Goal: Communication & Community: Answer question/provide support

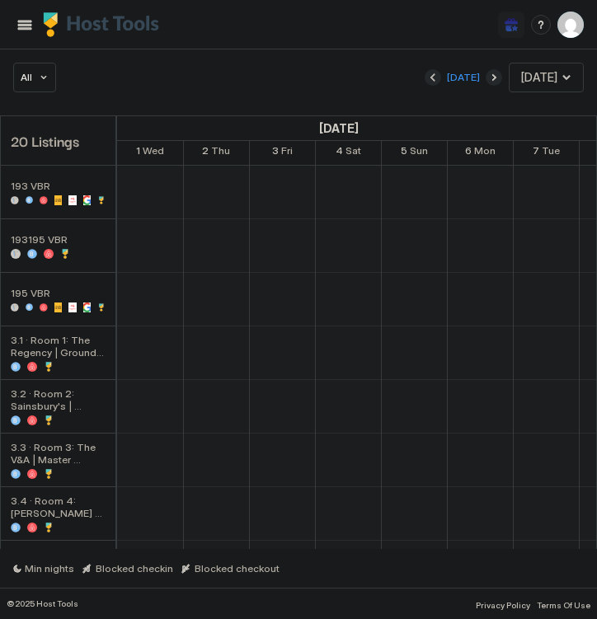
scroll to position [1, 990]
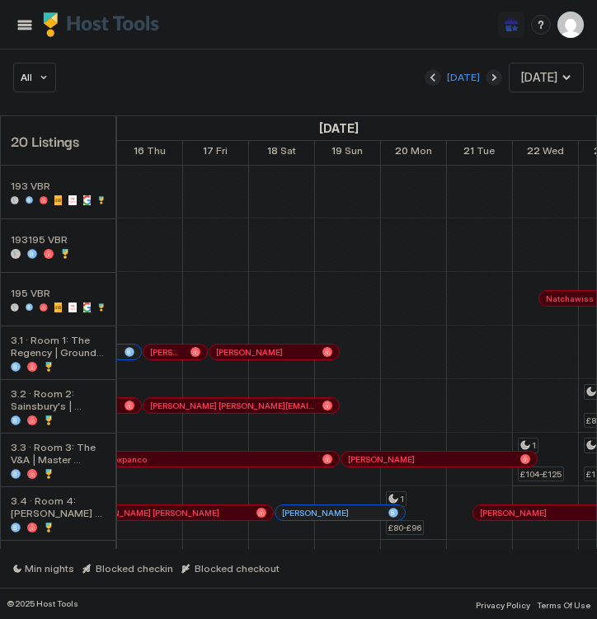
click at [282, 46] on div "Invite Friends PP" at bounding box center [298, 24] width 597 height 49
click at [18, 26] on button "Menu" at bounding box center [24, 24] width 23 height 23
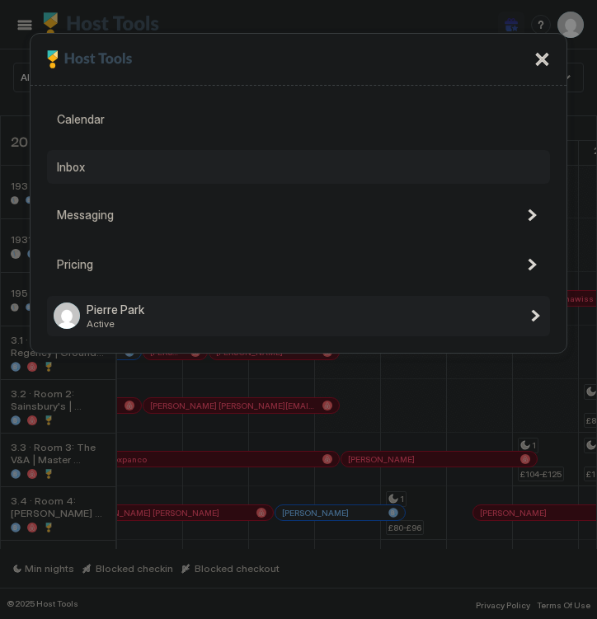
click at [99, 168] on div "Inbox" at bounding box center [298, 167] width 503 height 35
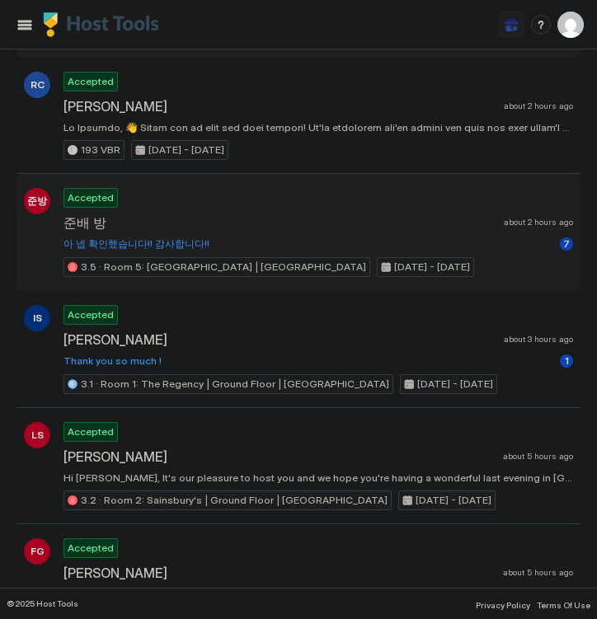
scroll to position [229, 0]
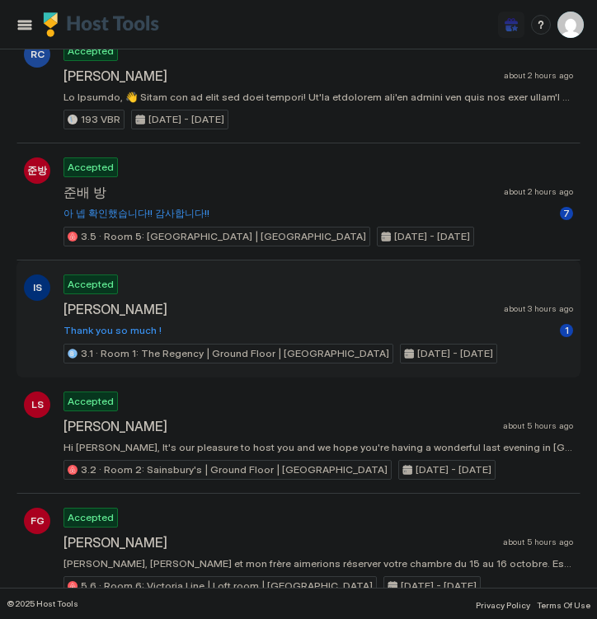
click at [340, 310] on span "[PERSON_NAME]" at bounding box center [279, 309] width 433 height 16
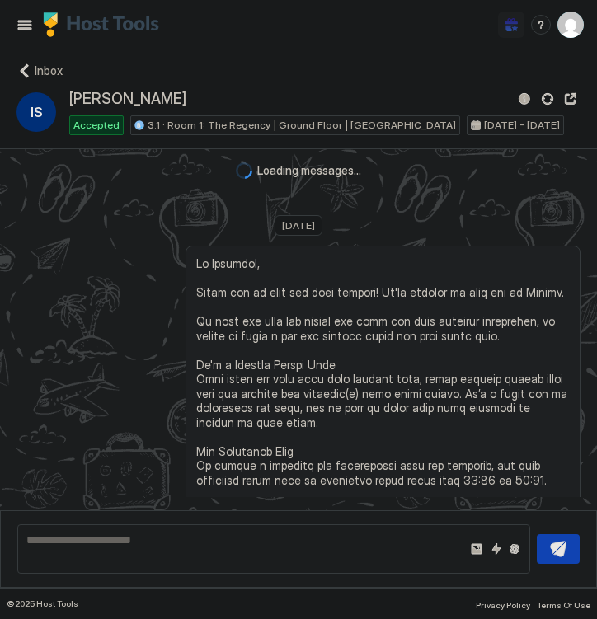
scroll to position [2550, 0]
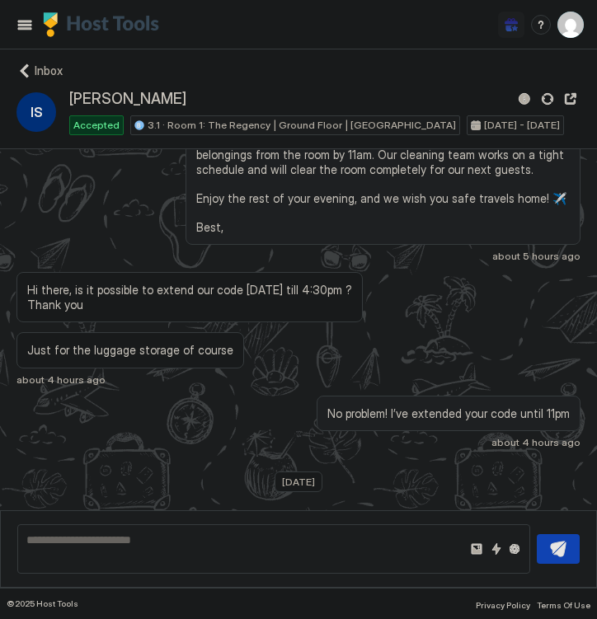
click at [30, 72] on div "Inbox" at bounding box center [298, 71] width 564 height 16
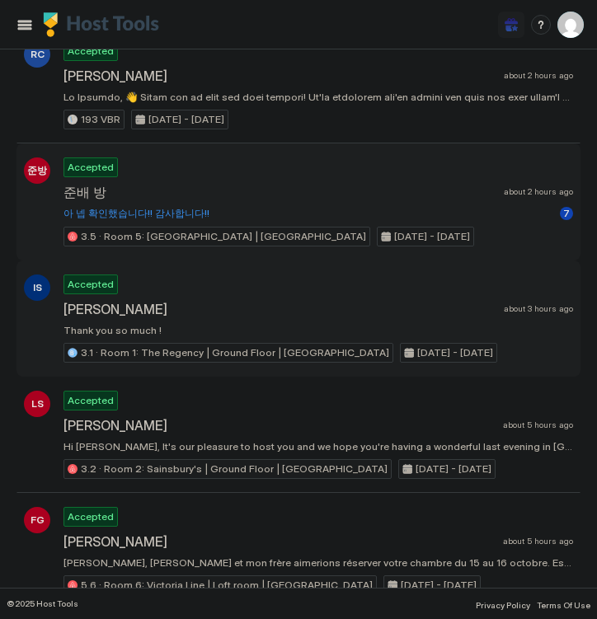
click at [295, 220] on div "Accepted 준배 방 about 2 hours ago 아 [PERSON_NAME] 확인했습니다!! 감사합니다!! 7 3.5 · Room 5…" at bounding box center [317, 201] width 509 height 89
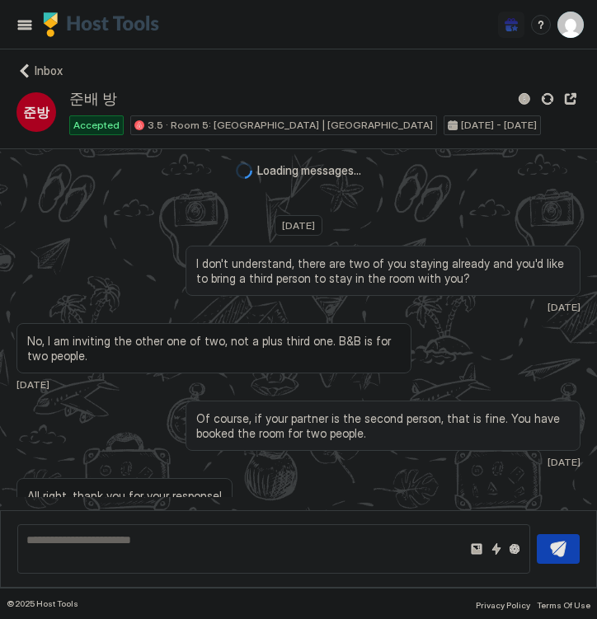
scroll to position [2420, 0]
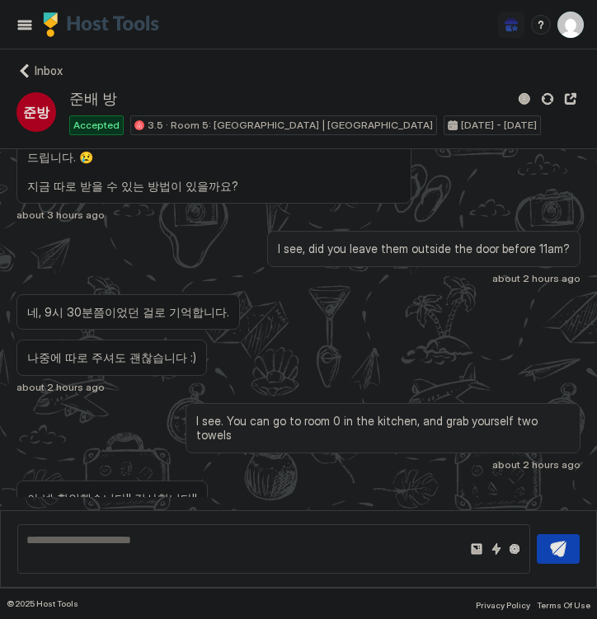
click at [30, 70] on div "Inbox" at bounding box center [298, 71] width 564 height 16
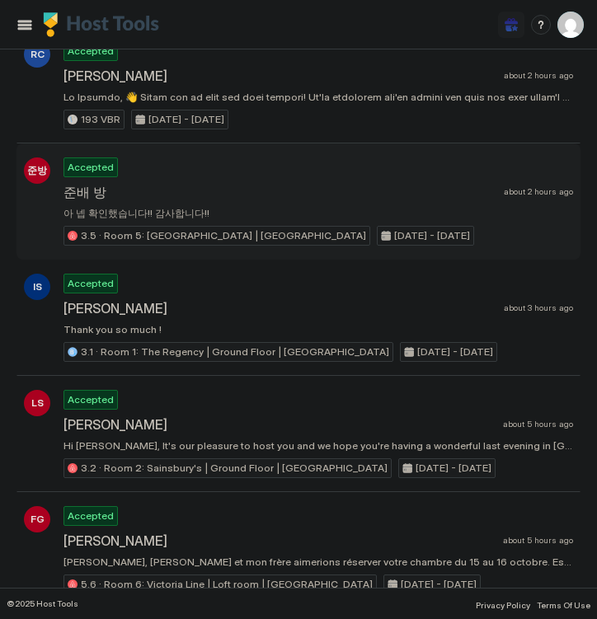
type textarea "*"
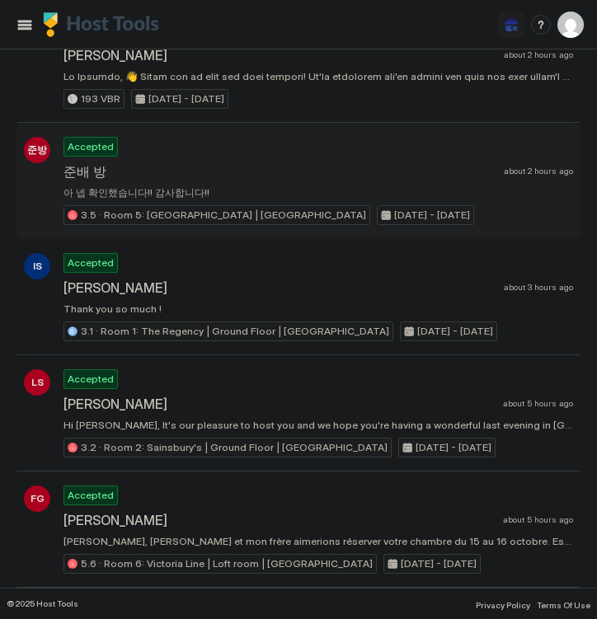
scroll to position [251, 0]
